Goal: Entertainment & Leisure: Browse casually

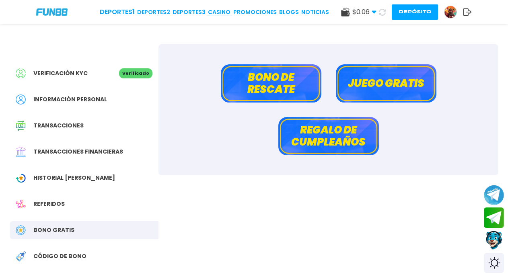
click at [381, 13] on icon at bounding box center [383, 12] width 10 height 10
click at [223, 13] on link "CASINO" at bounding box center [219, 12] width 23 height 8
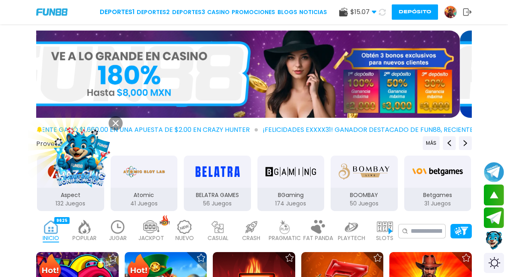
scroll to position [486, 0]
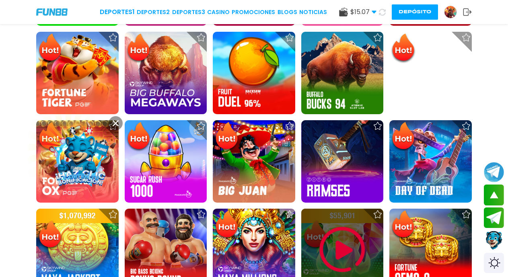
click at [337, 247] on img at bounding box center [342, 250] width 48 height 48
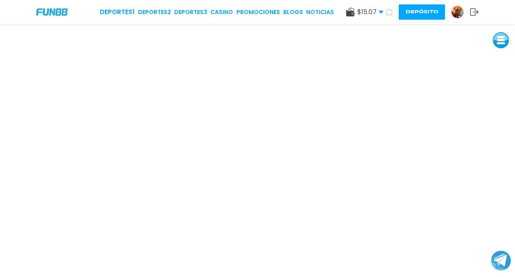
click at [503, 40] on button at bounding box center [501, 40] width 16 height 16
click at [499, 61] on button at bounding box center [501, 58] width 16 height 16
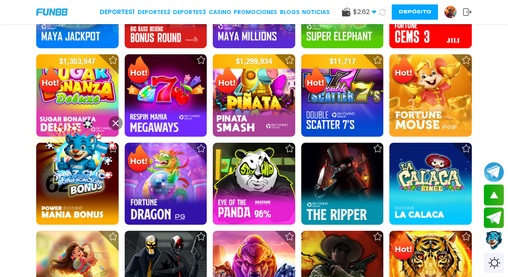
scroll to position [971, 0]
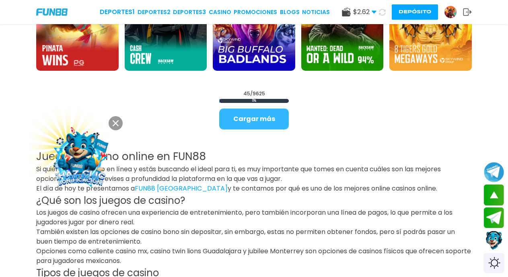
click at [257, 121] on button "Cargar más" at bounding box center [254, 119] width 70 height 21
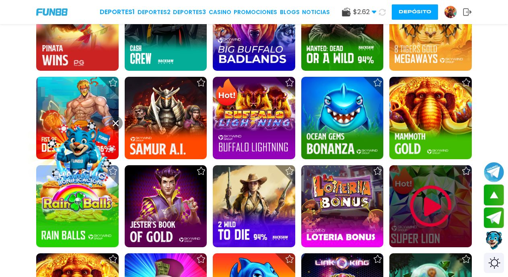
click at [432, 202] on img at bounding box center [431, 206] width 48 height 48
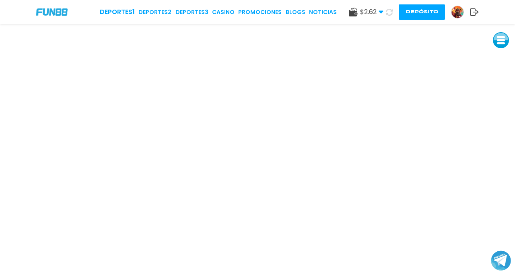
click at [498, 40] on button at bounding box center [501, 40] width 16 height 16
click at [501, 57] on button at bounding box center [501, 58] width 16 height 16
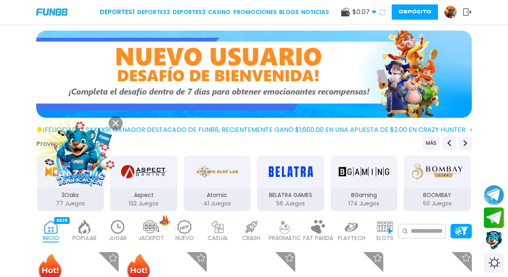
click at [415, 14] on button "Depósito" at bounding box center [415, 11] width 46 height 15
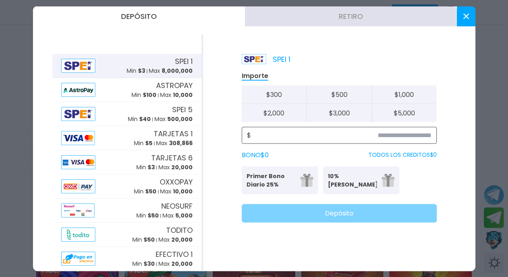
click at [419, 135] on input at bounding box center [341, 135] width 181 height 10
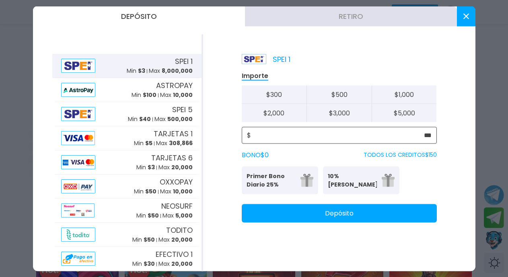
type input "***"
click at [324, 213] on button "Depósito" at bounding box center [339, 213] width 195 height 19
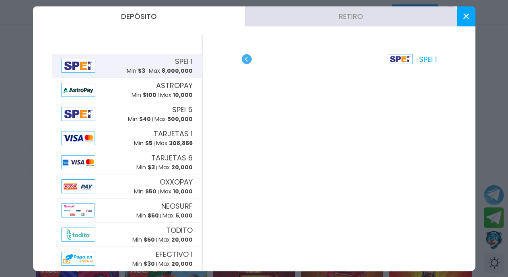
click at [465, 19] on button at bounding box center [466, 16] width 19 height 20
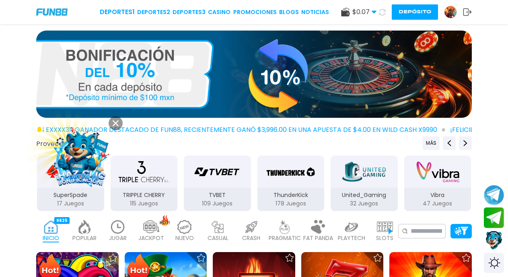
click at [382, 14] on use at bounding box center [382, 11] width 7 height 7
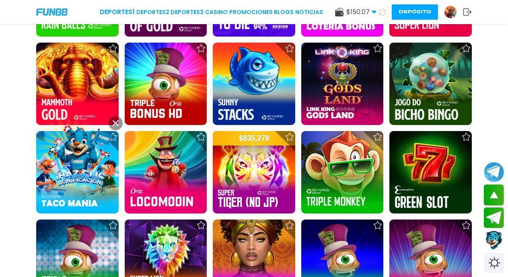
scroll to position [1048, 0]
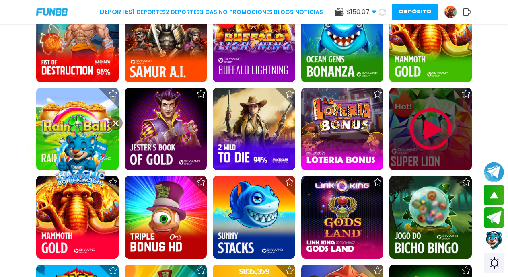
click at [433, 126] on img at bounding box center [431, 129] width 48 height 48
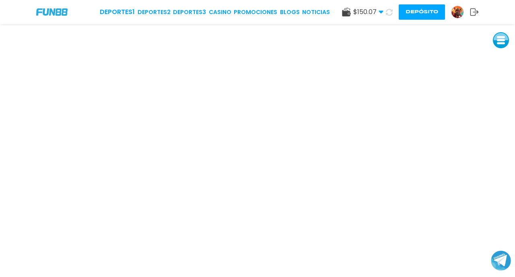
click at [390, 14] on icon at bounding box center [390, 12] width 8 height 8
click at [381, 4] on button at bounding box center [389, 12] width 17 height 17
click at [382, 4] on button at bounding box center [389, 11] width 15 height 15
click at [389, 12] on icon at bounding box center [389, 12] width 8 height 8
click at [381, 4] on button at bounding box center [389, 12] width 17 height 17
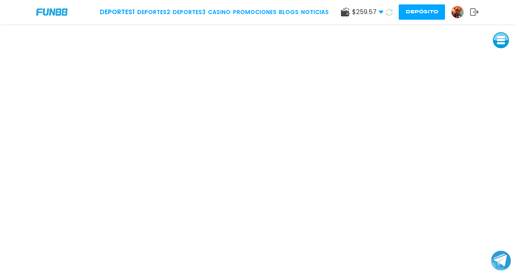
click at [499, 41] on button at bounding box center [501, 40] width 16 height 16
click at [501, 58] on button at bounding box center [501, 58] width 16 height 16
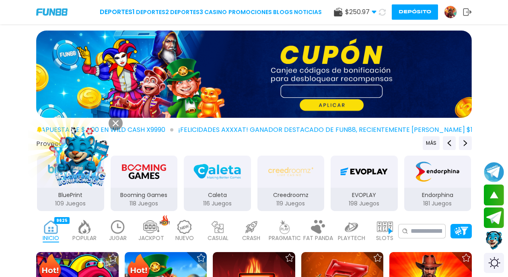
scroll to position [243, 0]
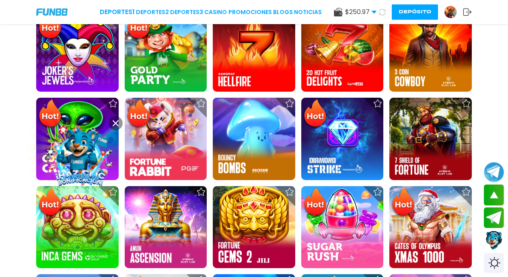
click at [422, 12] on button "Depósito" at bounding box center [415, 11] width 46 height 15
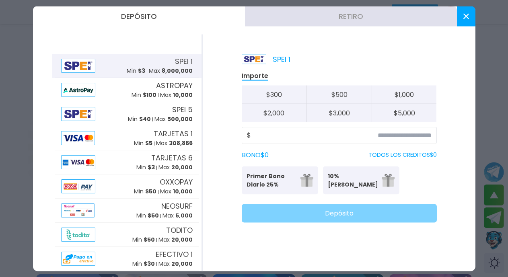
click at [327, 21] on button "Retiro" at bounding box center [351, 16] width 212 height 20
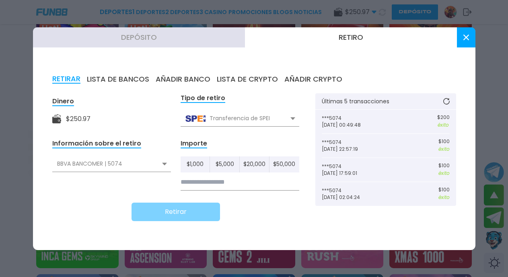
click at [237, 186] on input at bounding box center [240, 182] width 119 height 17
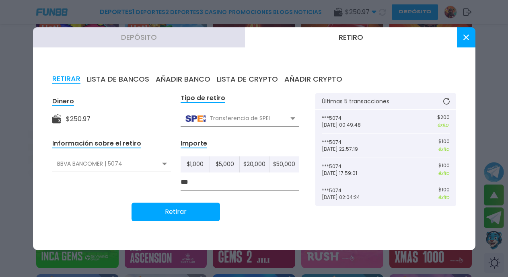
type input "***"
click at [198, 214] on button "Retirar" at bounding box center [176, 212] width 89 height 19
click at [463, 35] on button at bounding box center [466, 37] width 19 height 20
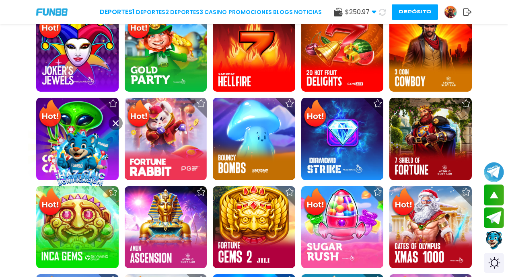
click at [381, 12] on icon at bounding box center [382, 12] width 7 height 7
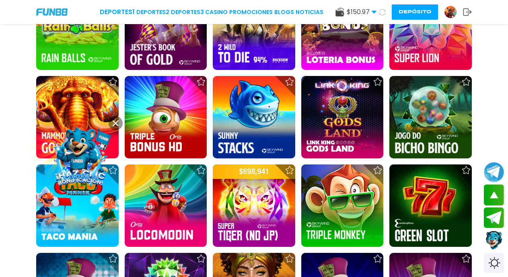
scroll to position [1192, 0]
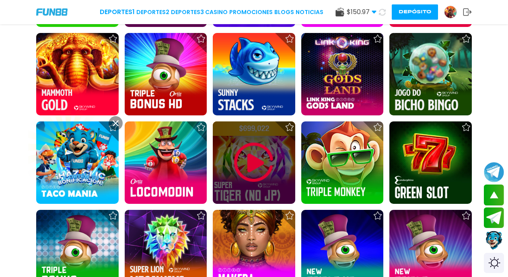
click at [252, 167] on img at bounding box center [254, 162] width 48 height 48
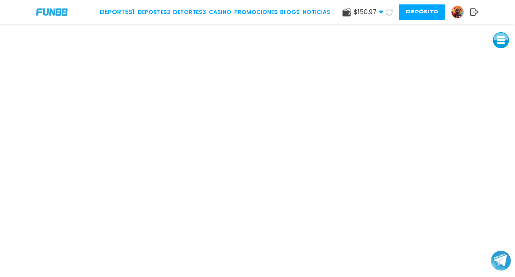
click at [500, 45] on button at bounding box center [501, 40] width 16 height 16
click at [500, 93] on button at bounding box center [501, 95] width 16 height 16
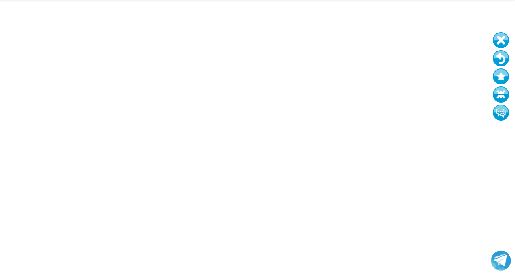
click at [502, 44] on button at bounding box center [501, 40] width 16 height 16
click at [493, 32] on button at bounding box center [501, 40] width 16 height 16
click at [500, 42] on button at bounding box center [501, 40] width 16 height 16
click at [493, 32] on button at bounding box center [501, 40] width 16 height 16
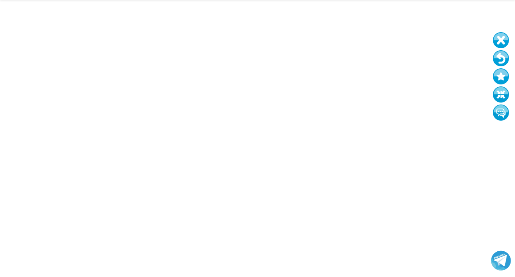
click at [493, 32] on button at bounding box center [501, 40] width 16 height 16
click at [499, 58] on button at bounding box center [501, 58] width 16 height 16
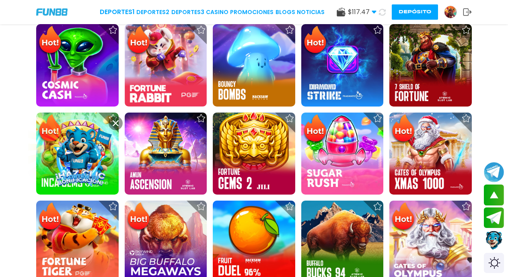
scroll to position [607, 0]
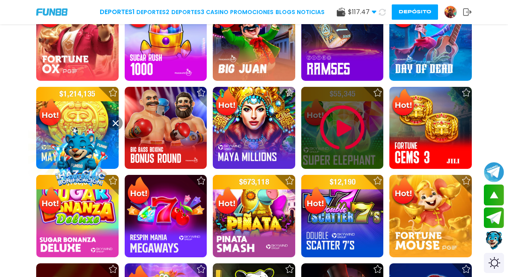
click at [341, 104] on img at bounding box center [342, 128] width 48 height 48
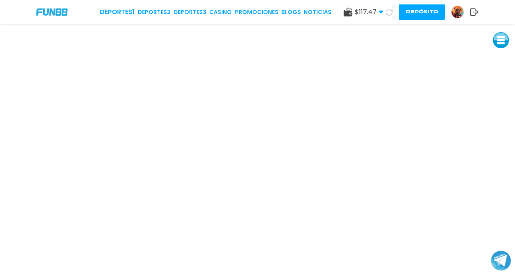
click at [388, 12] on icon at bounding box center [389, 12] width 8 height 8
click at [498, 41] on button at bounding box center [501, 40] width 16 height 16
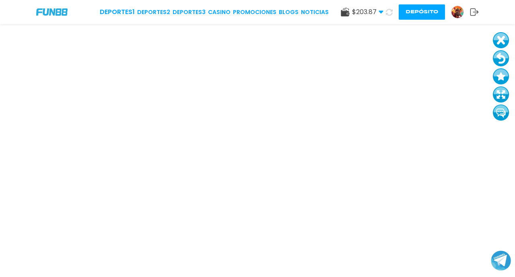
click at [502, 59] on button at bounding box center [501, 58] width 16 height 16
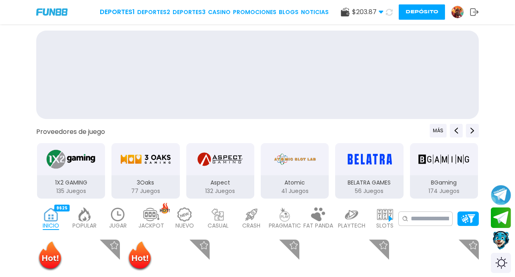
click at [502, 59] on div at bounding box center [257, 77] width 515 height 92
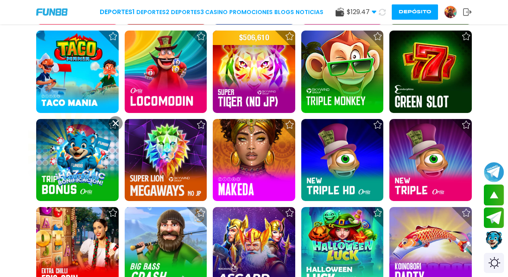
scroll to position [987, 0]
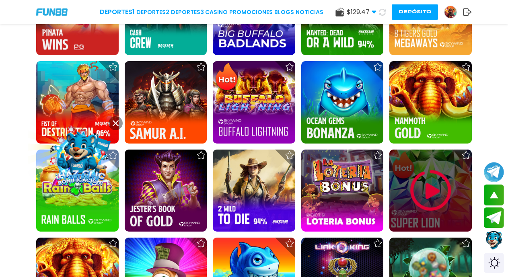
click at [426, 186] on img at bounding box center [431, 191] width 48 height 48
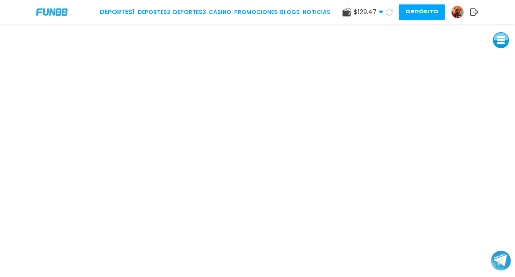
click at [503, 42] on button at bounding box center [501, 40] width 16 height 16
click at [501, 58] on button at bounding box center [501, 58] width 16 height 16
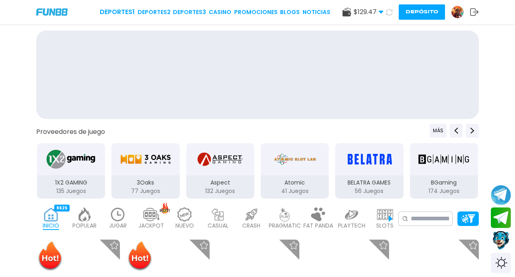
click at [501, 58] on div at bounding box center [257, 77] width 515 height 92
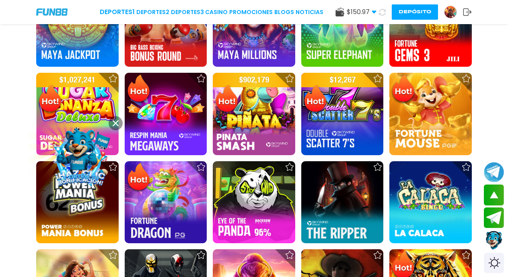
scroll to position [1043, 0]
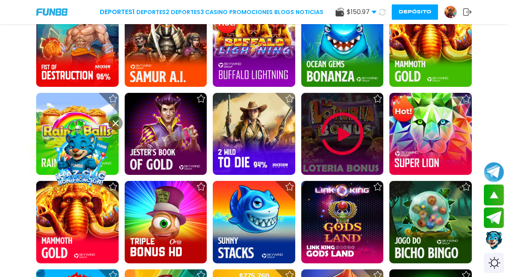
click at [344, 123] on img at bounding box center [342, 134] width 48 height 48
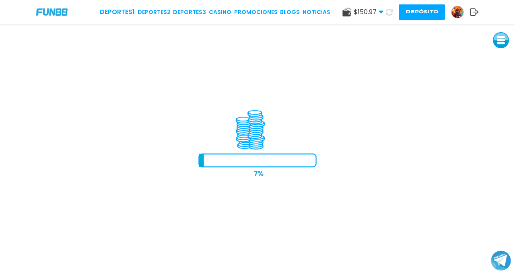
click at [500, 43] on button at bounding box center [501, 40] width 16 height 16
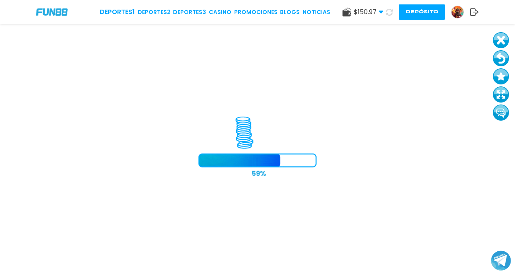
click at [502, 93] on button at bounding box center [501, 95] width 16 height 16
